Goal: Information Seeking & Learning: Check status

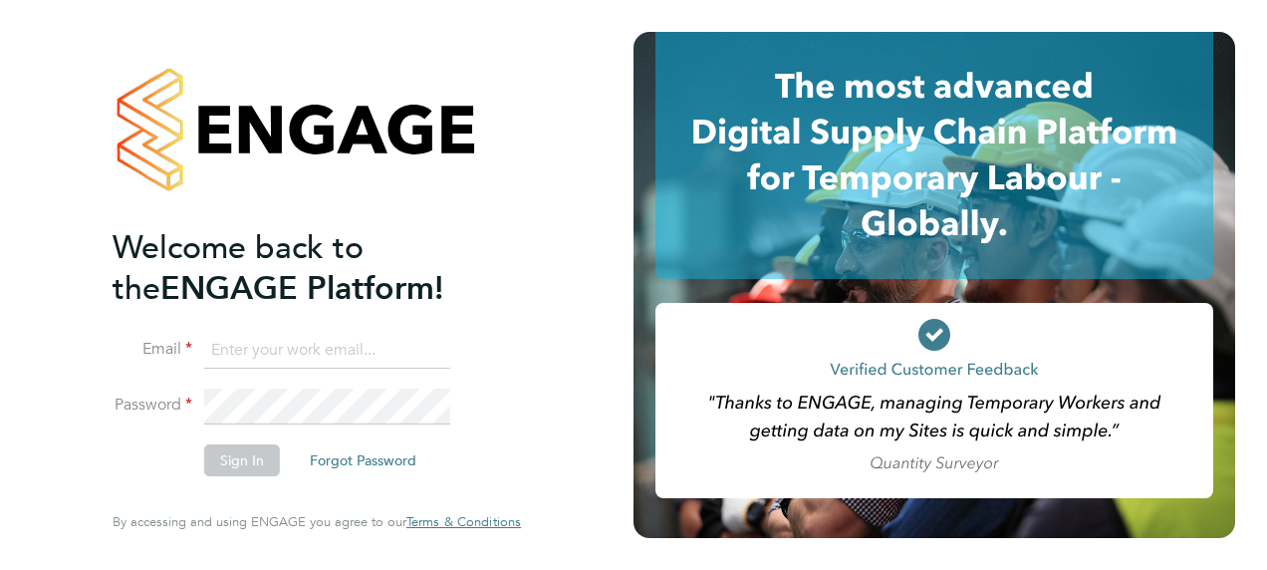
type input "[EMAIL_ADDRESS][PERSON_NAME][DOMAIN_NAME]"
click at [250, 464] on button "Sign In" at bounding box center [242, 460] width 76 height 32
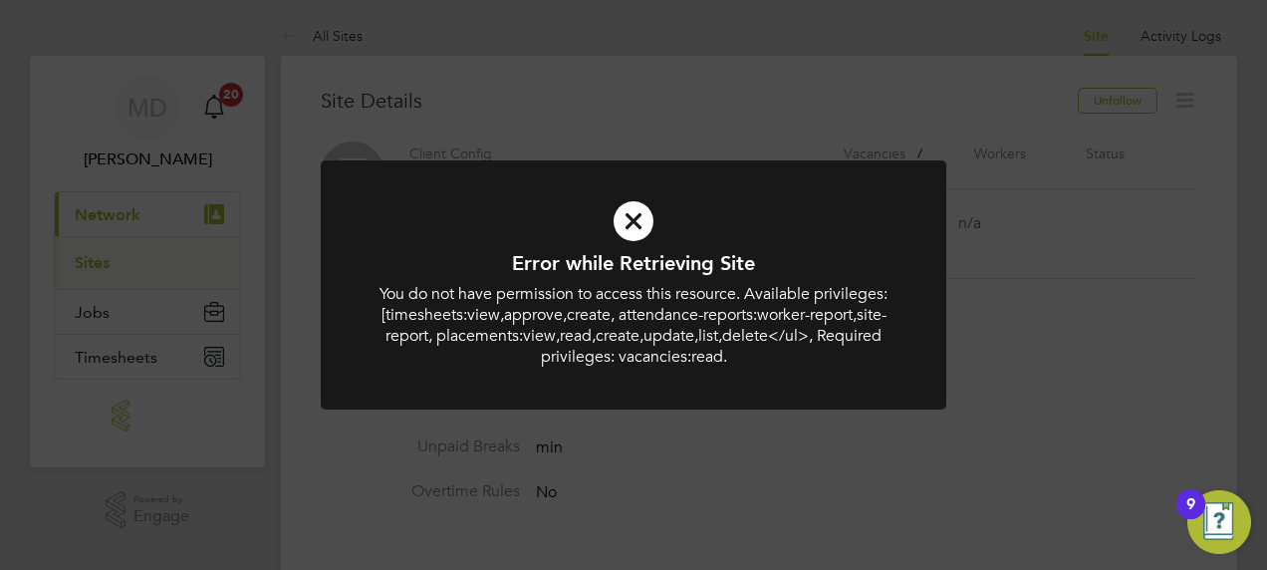
click at [657, 237] on icon at bounding box center [634, 221] width 518 height 78
click at [648, 235] on icon at bounding box center [634, 221] width 518 height 78
click at [638, 228] on icon at bounding box center [634, 221] width 518 height 78
click at [563, 484] on div "Error while Retrieving Site Comments You do not have permission to access this …" at bounding box center [633, 285] width 1267 height 570
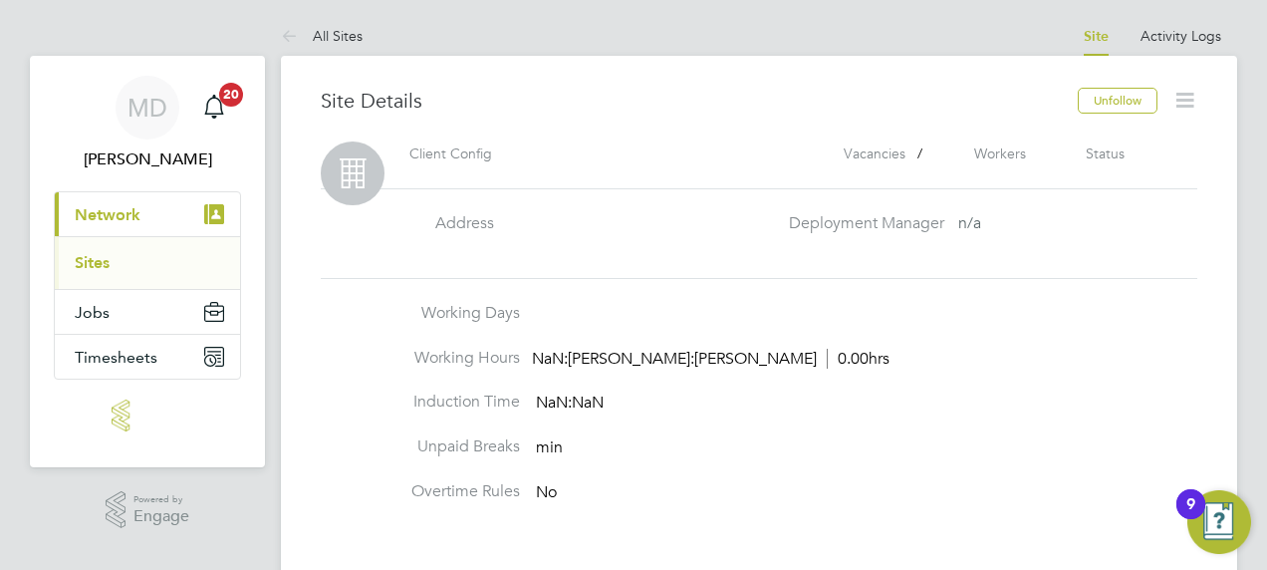
click at [1198, 506] on div "9" at bounding box center [1191, 504] width 29 height 30
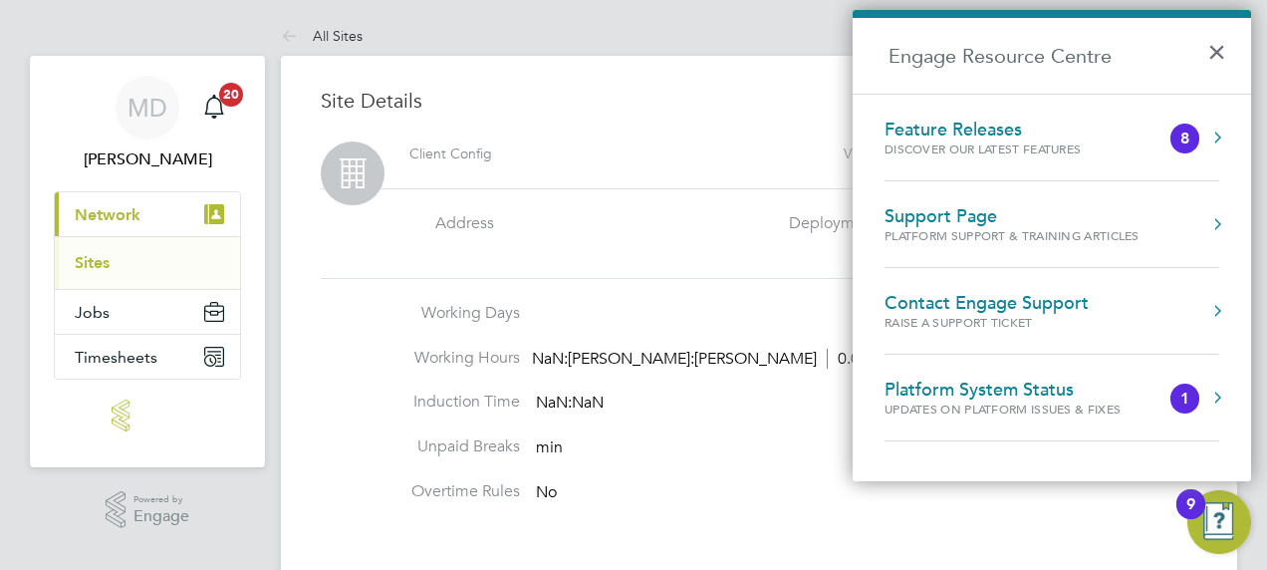
click at [339, 373] on li "Working Hours NaN:[PERSON_NAME]:[PERSON_NAME] 0.00hrs" at bounding box center [759, 370] width 877 height 45
click at [1208, 58] on button "×" at bounding box center [1222, 46] width 29 height 44
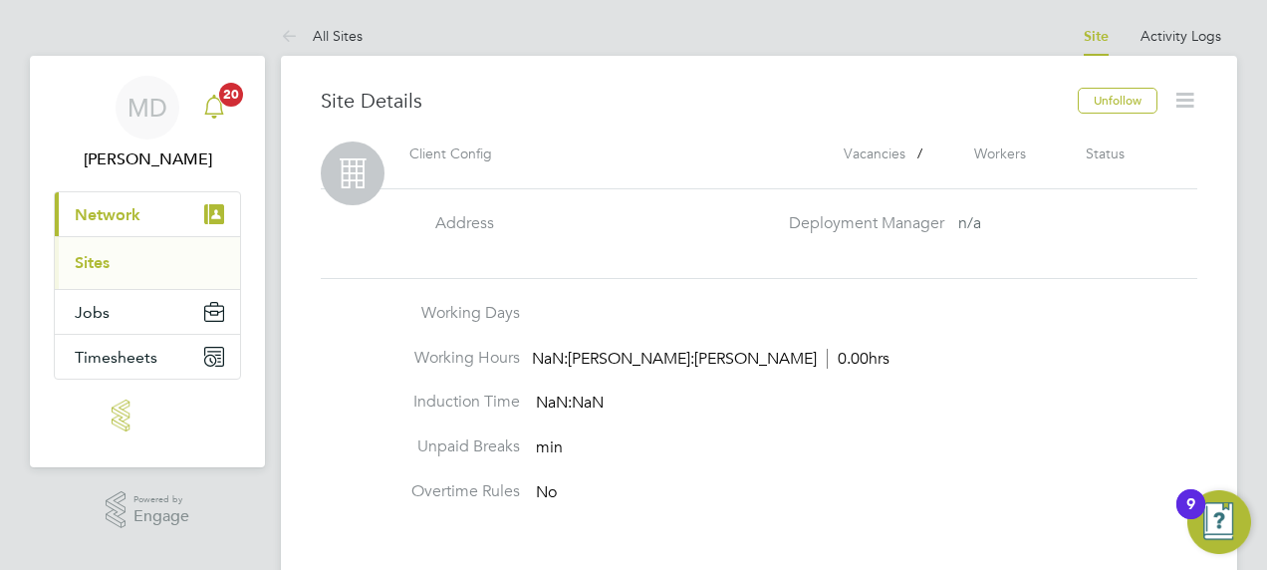
click at [221, 102] on span "20" at bounding box center [231, 95] width 24 height 24
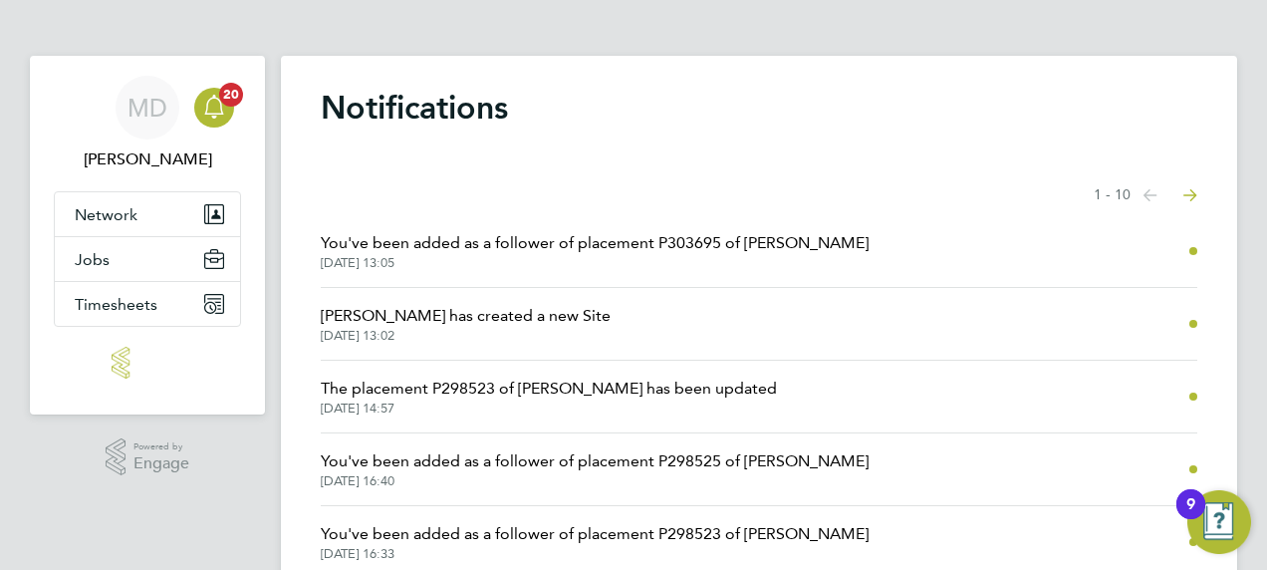
click at [1214, 520] on img "Open Resource Center, 9 new notifications" at bounding box center [1220, 522] width 64 height 64
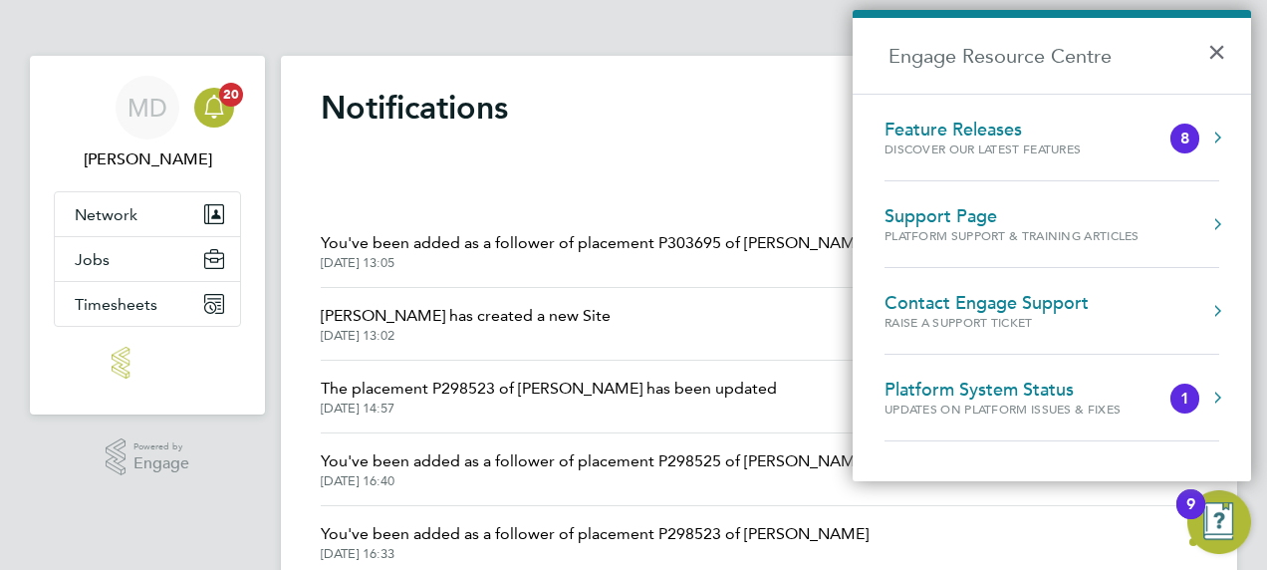
click at [1215, 519] on img "Open Resource Center, 9 new notifications" at bounding box center [1220, 522] width 64 height 64
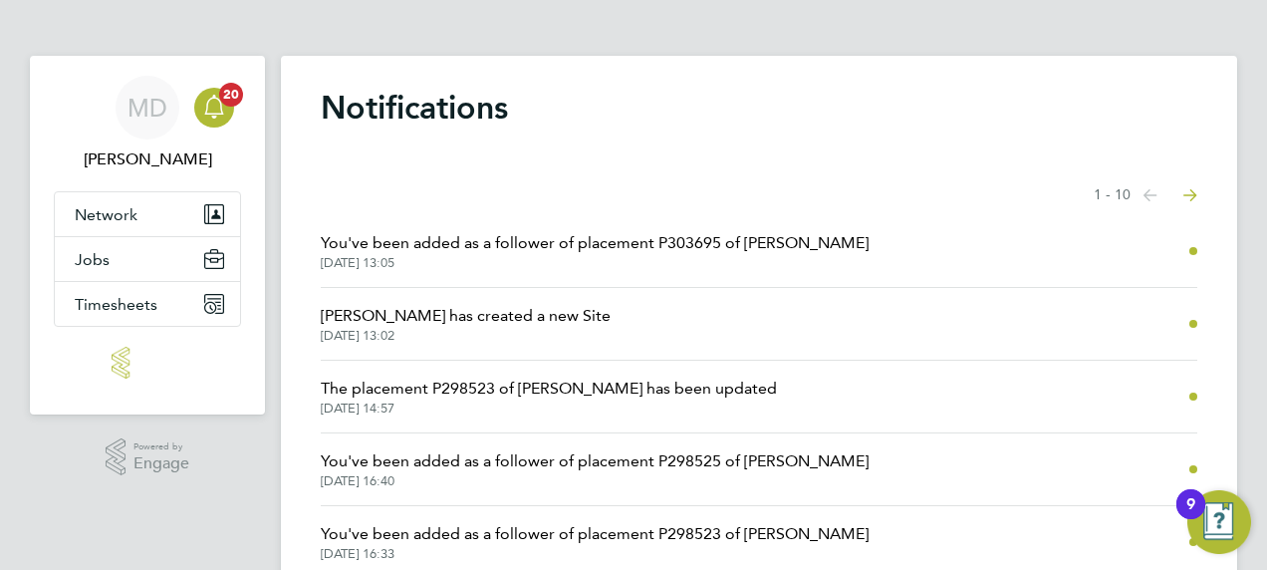
click at [1068, 256] on li "You've been added as a follower of placement P303695 of [PERSON_NAME] [DATE] 13…" at bounding box center [759, 251] width 877 height 73
click at [835, 243] on span "You've been added as a follower of placement P303695 of [PERSON_NAME]" at bounding box center [595, 243] width 548 height 24
